Goal: Find contact information: Find contact information

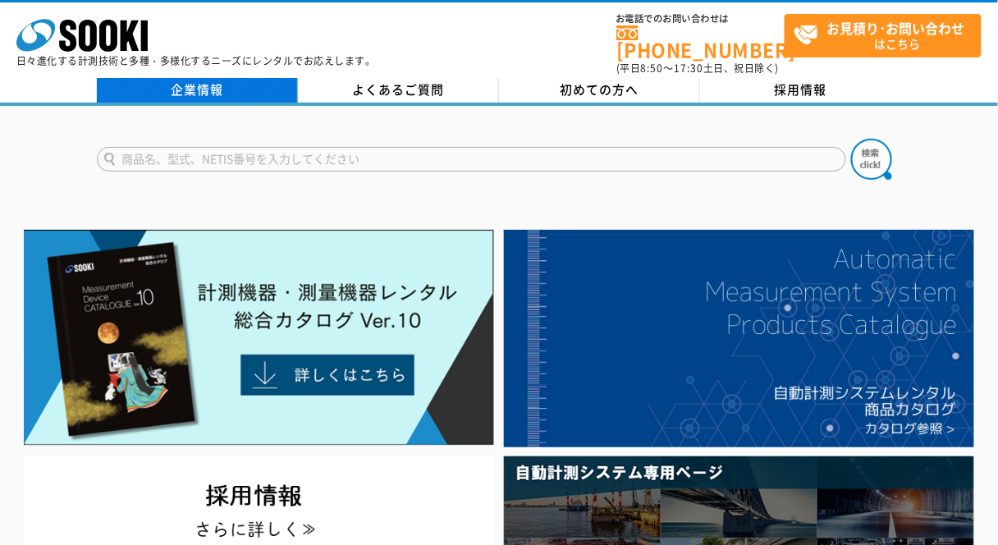
click at [209, 85] on link "企業情報" at bounding box center [197, 90] width 201 height 25
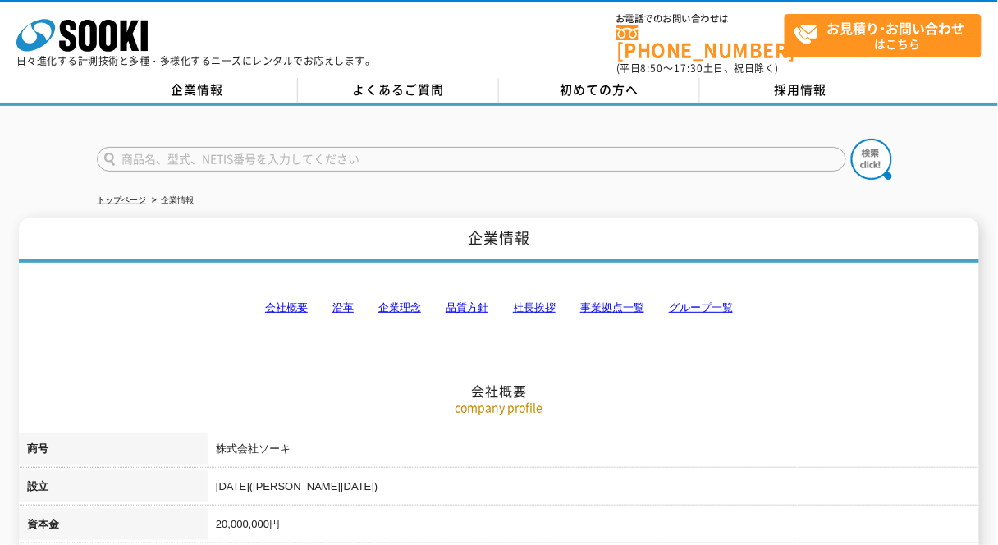
click at [607, 301] on link "事業拠点一覧" at bounding box center [612, 307] width 64 height 12
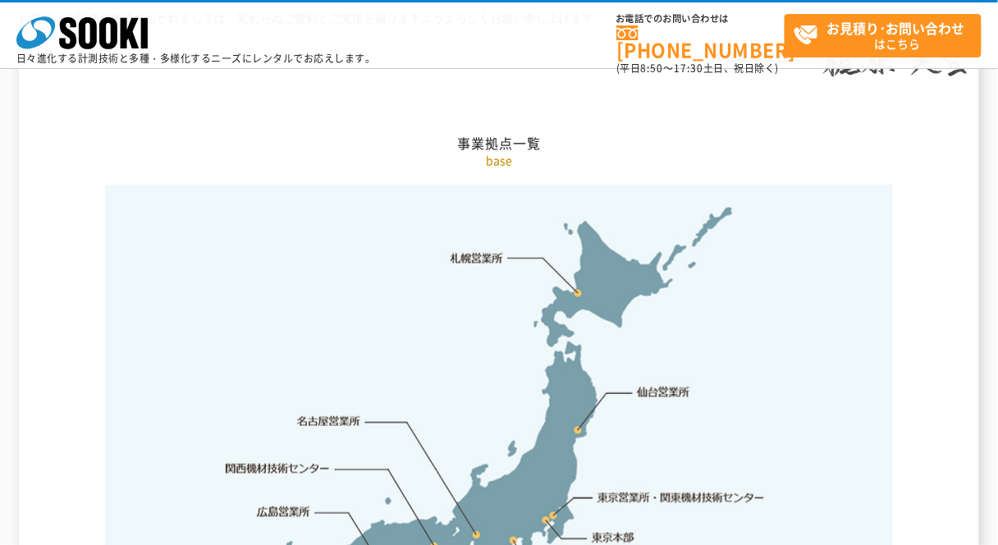
scroll to position [3426, 0]
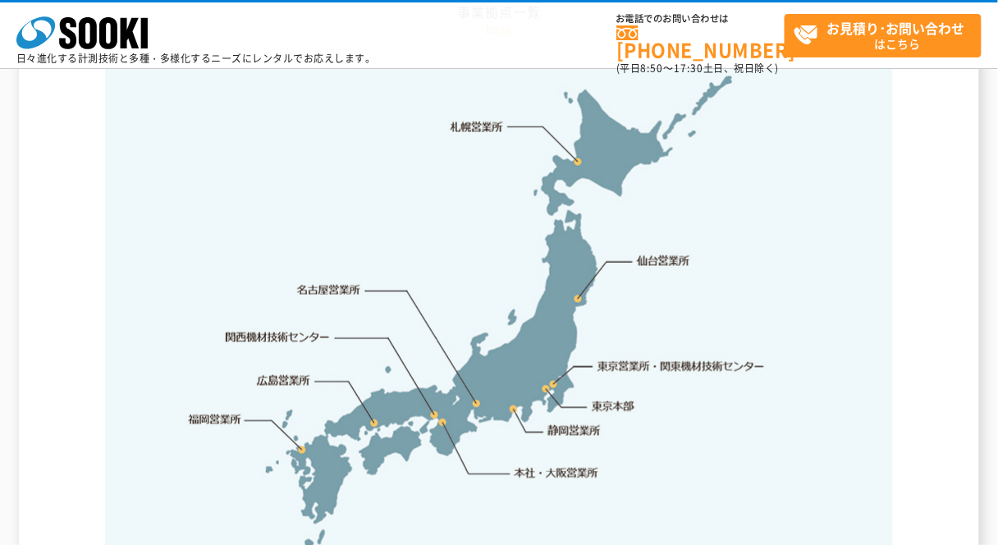
click at [280, 372] on link "広島営業所" at bounding box center [284, 380] width 53 height 16
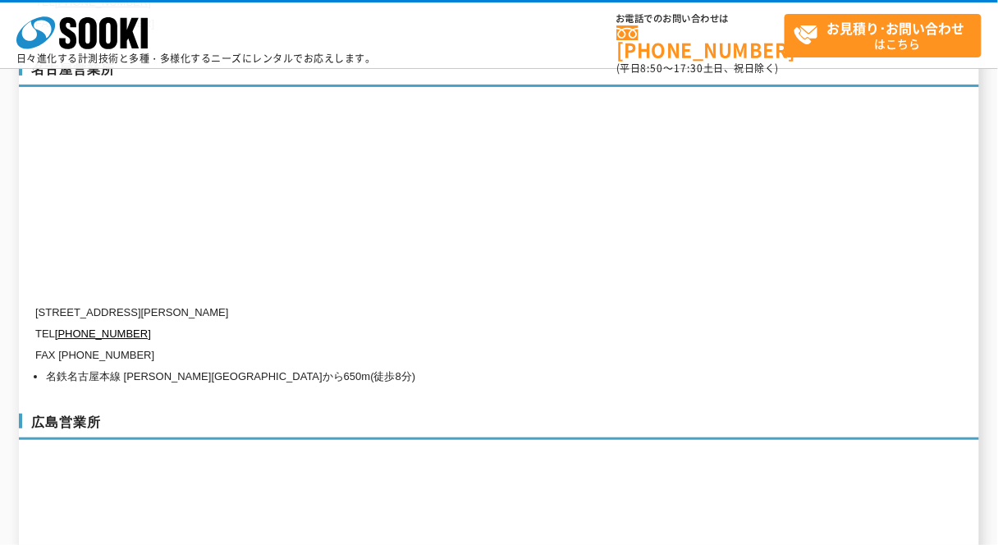
scroll to position [6183, 0]
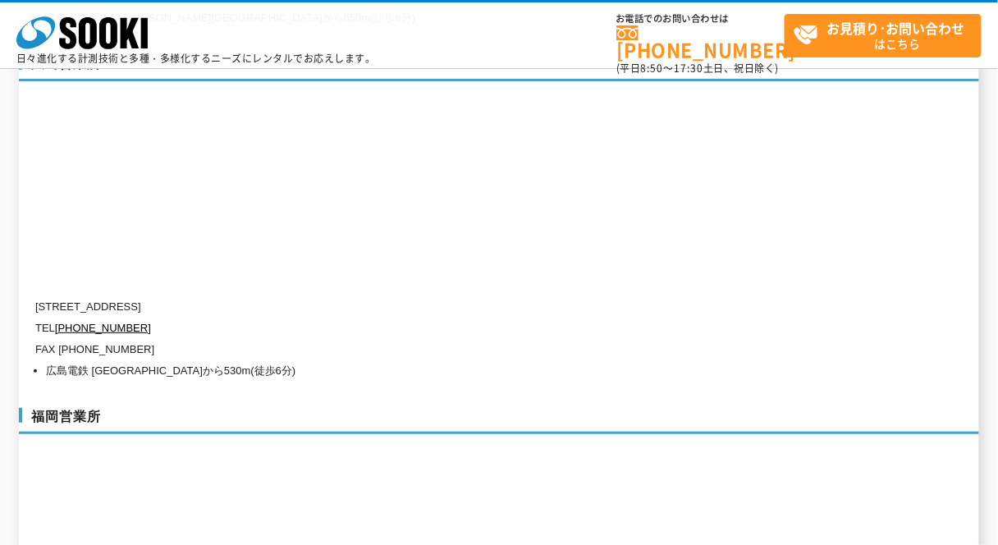
drag, startPoint x: 359, startPoint y: 268, endPoint x: 105, endPoint y: 267, distance: 253.6
click at [105, 296] on p "〒733-0037 広島県広島市西区西観音町9-7 なかよしビル1階" at bounding box center [429, 306] width 788 height 21
copy p "広島県広島市西区西観音町9-7 なかよしビル1階"
